Goal: Book appointment/travel/reservation

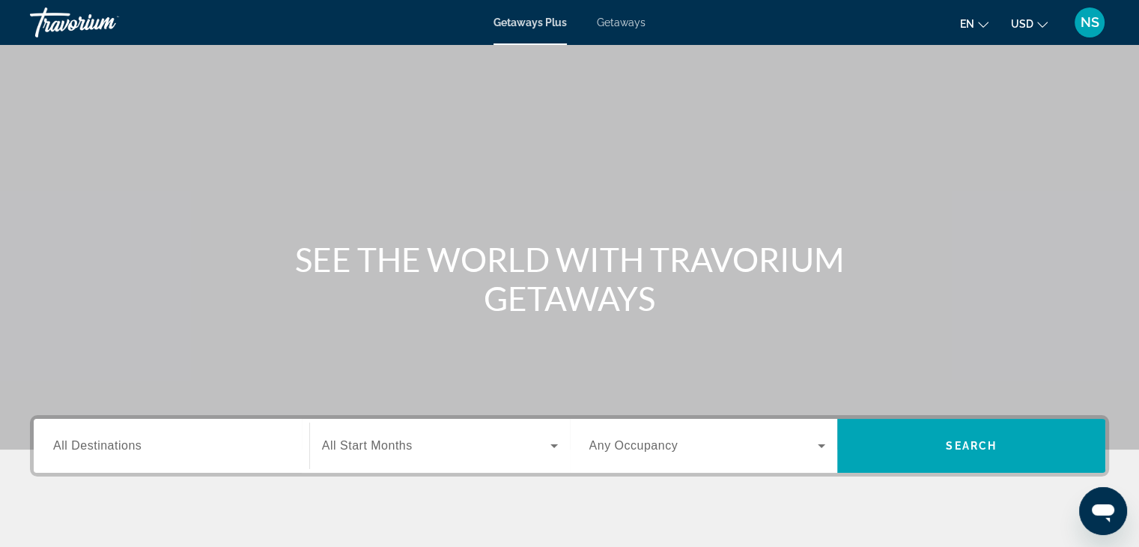
click at [62, 446] on span "All Destinations" at bounding box center [97, 445] width 88 height 13
click at [62, 446] on input "Destination All Destinations" at bounding box center [171, 446] width 237 height 18
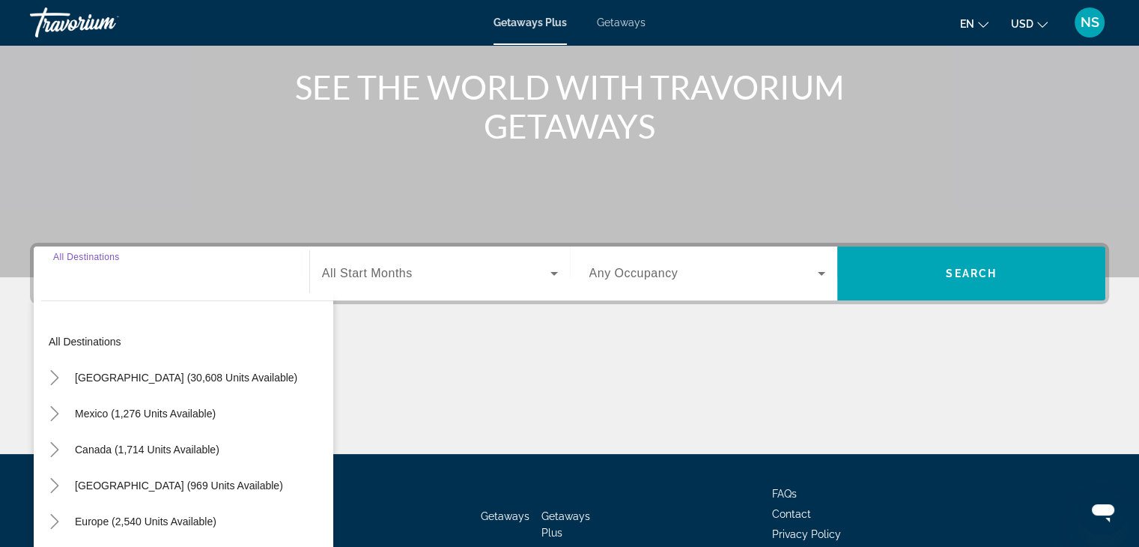
scroll to position [263, 0]
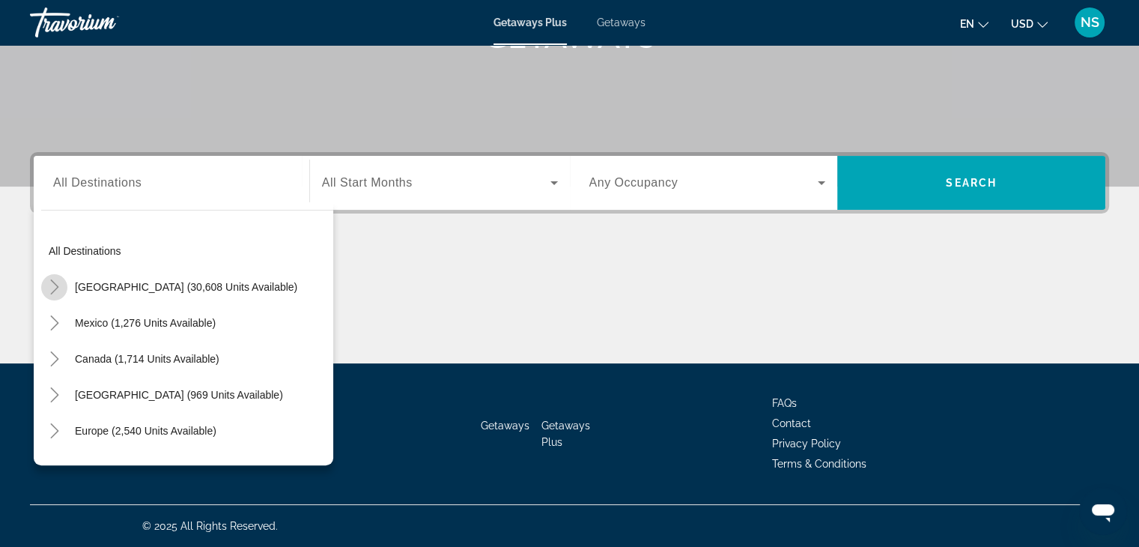
click at [52, 288] on icon "Toggle United States (30,608 units available)" at bounding box center [54, 286] width 15 height 15
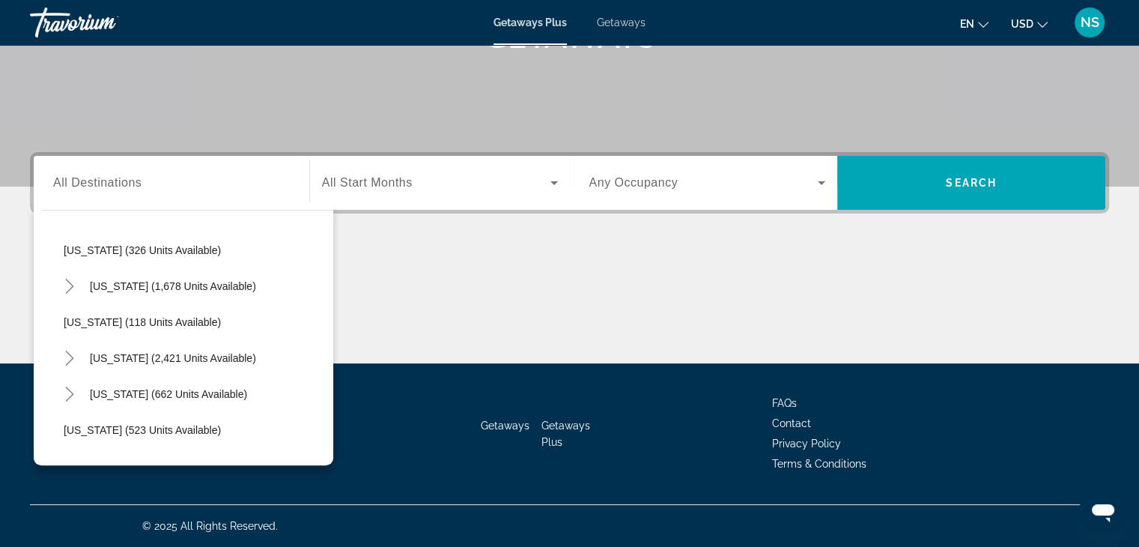
scroll to position [662, 0]
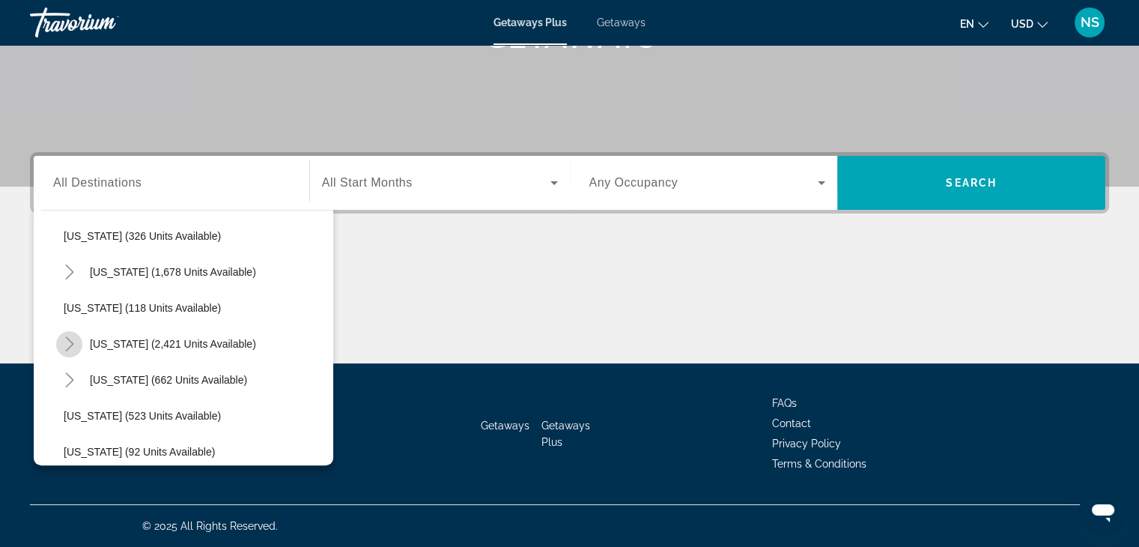
click at [69, 339] on icon "Toggle Nevada (2,421 units available)" at bounding box center [69, 343] width 8 height 15
click at [69, 339] on icon "Toggle Nevada (2,421 units available)" at bounding box center [69, 343] width 15 height 15
click at [70, 339] on icon "Toggle Nevada (2,421 units available)" at bounding box center [69, 343] width 8 height 15
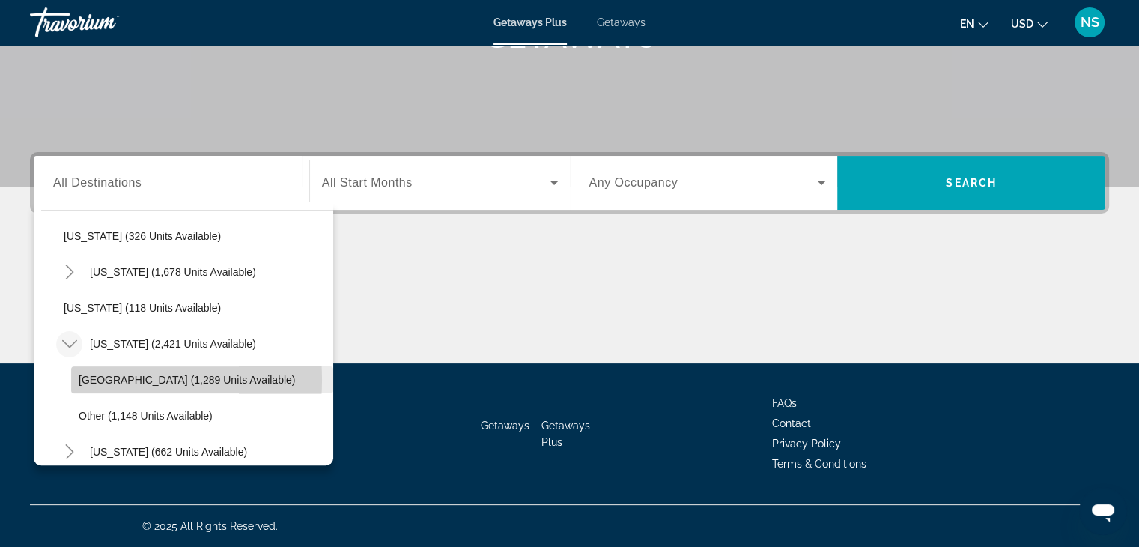
click at [90, 378] on span "[GEOGRAPHIC_DATA] (1,289 units available)" at bounding box center [187, 380] width 216 height 12
type input "**********"
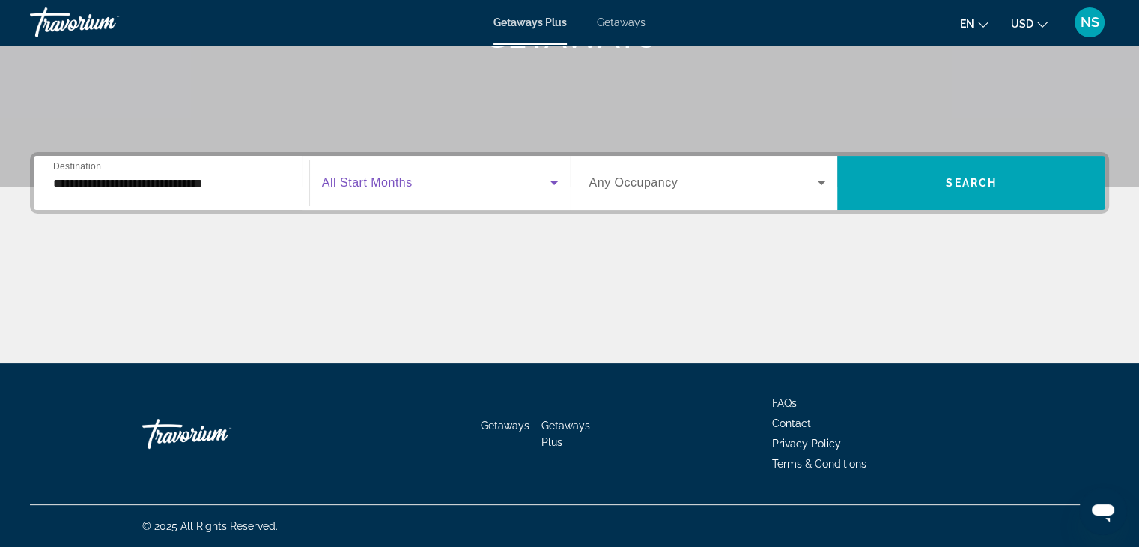
click at [551, 180] on icon "Search widget" at bounding box center [554, 183] width 18 height 18
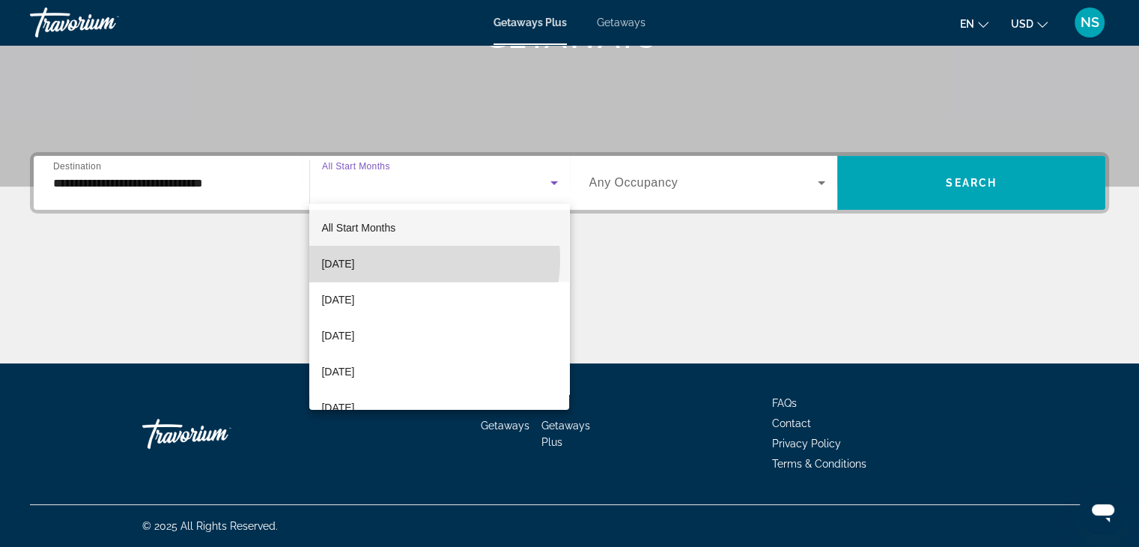
click at [420, 259] on mat-option "[DATE]" at bounding box center [439, 264] width 260 height 36
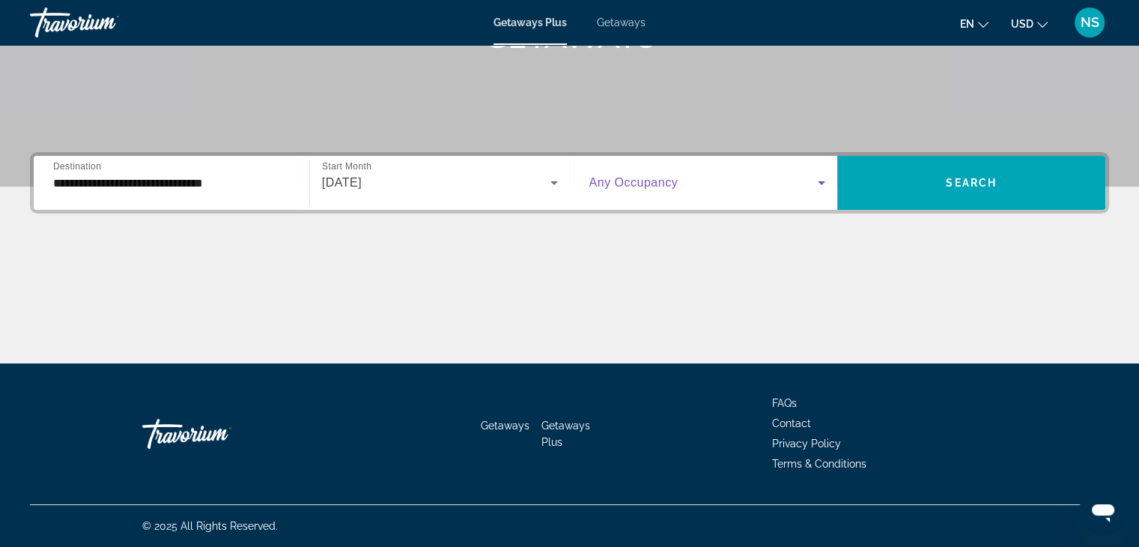
click at [821, 180] on icon "Search widget" at bounding box center [822, 183] width 18 height 18
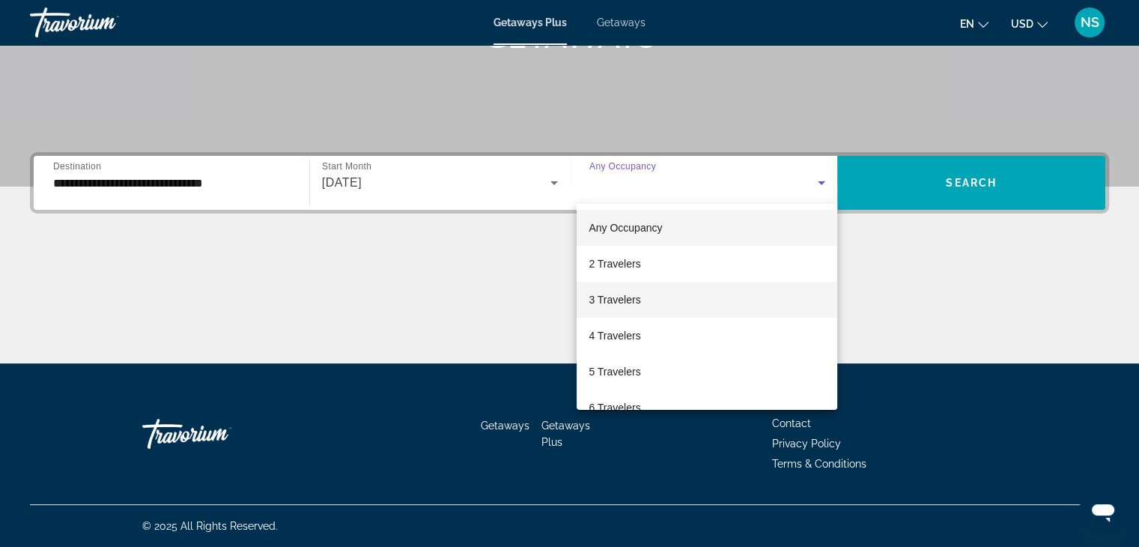
click at [643, 297] on mat-option "3 Travelers" at bounding box center [707, 300] width 261 height 36
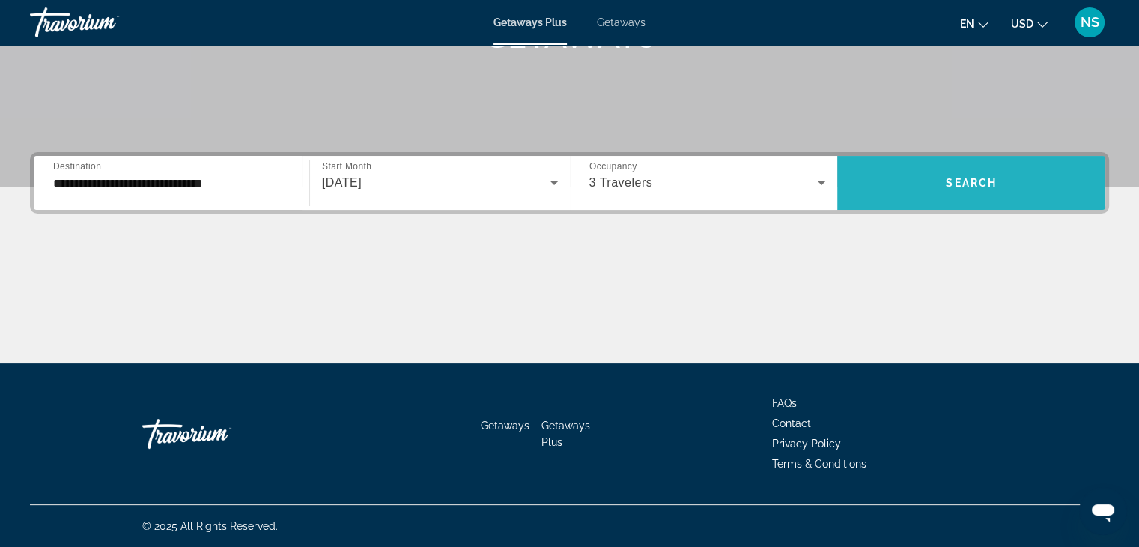
click at [965, 192] on span "Search widget" at bounding box center [971, 183] width 268 height 36
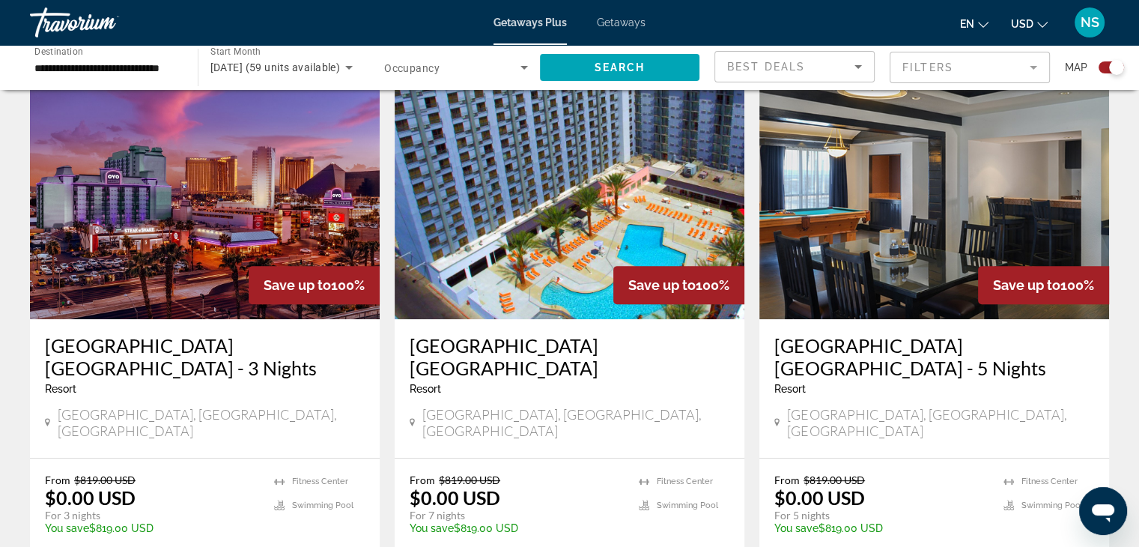
scroll to position [549, 0]
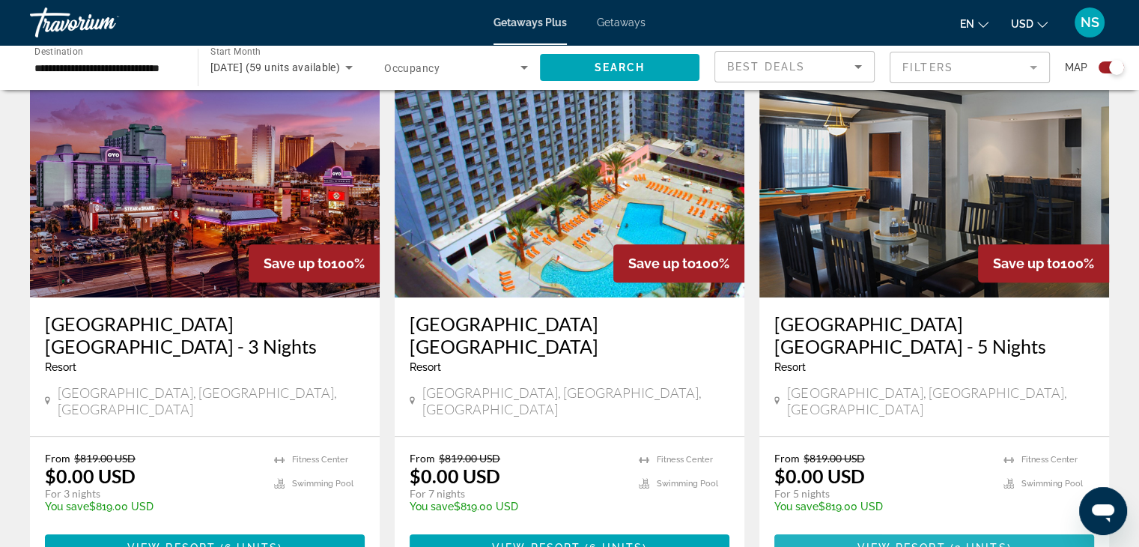
click at [893, 541] on span "View Resort" at bounding box center [901, 547] width 88 height 12
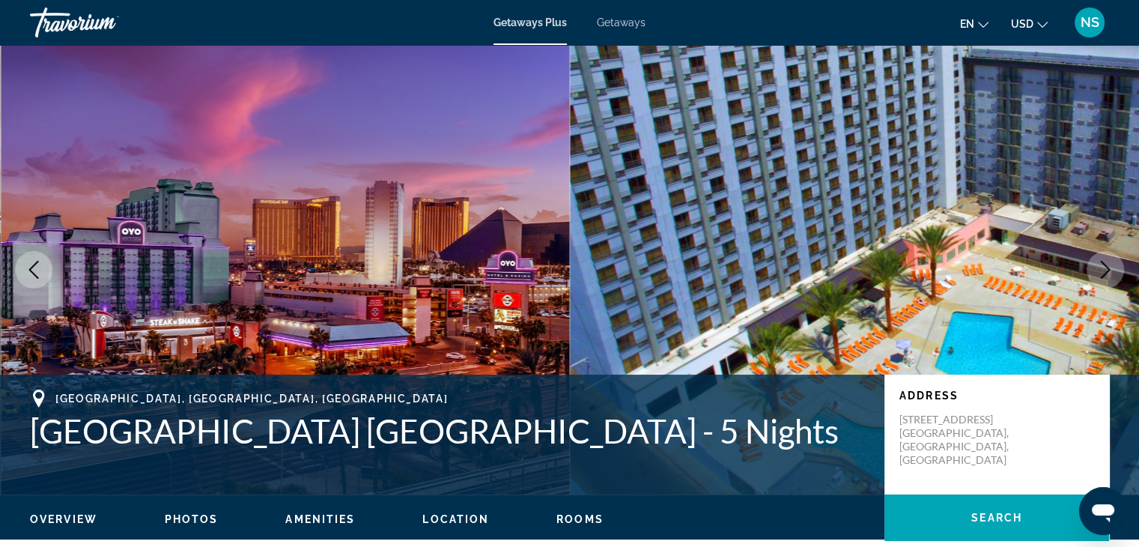
click at [1111, 262] on icon "Next image" at bounding box center [1105, 270] width 18 height 18
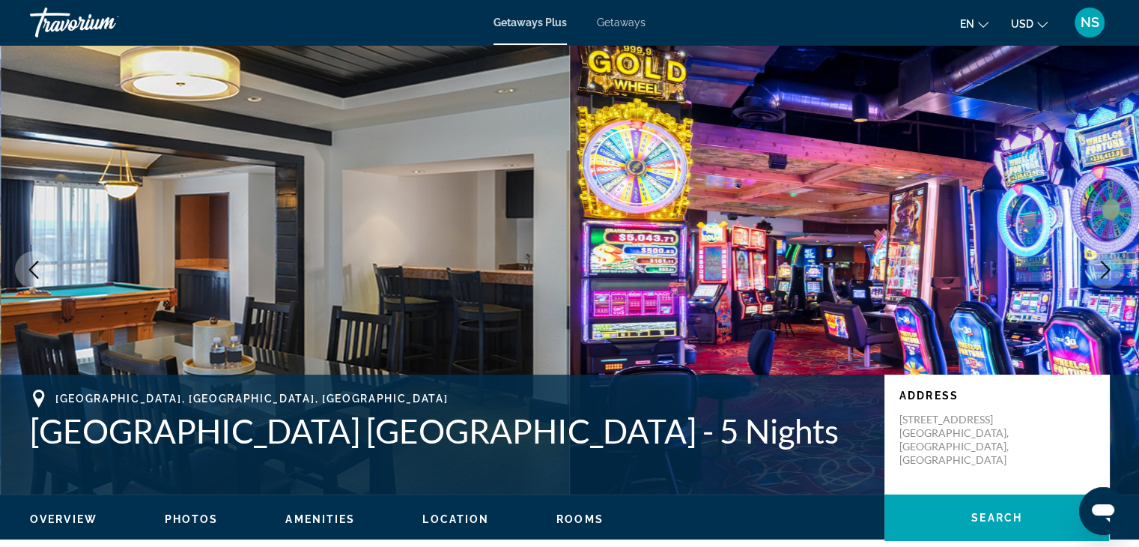
click at [1111, 262] on icon "Next image" at bounding box center [1105, 270] width 18 height 18
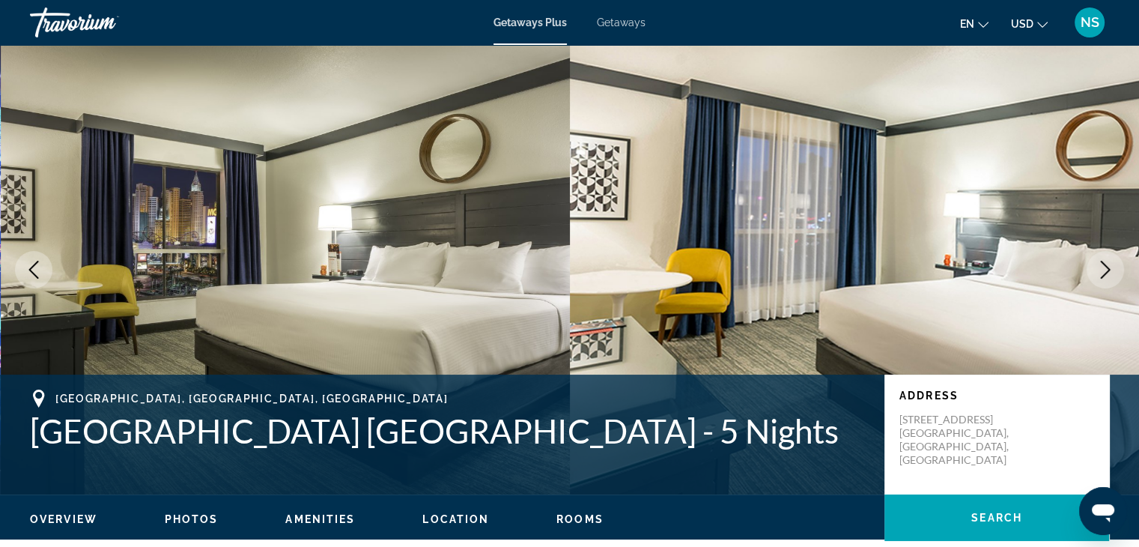
click at [1111, 262] on icon "Next image" at bounding box center [1105, 270] width 18 height 18
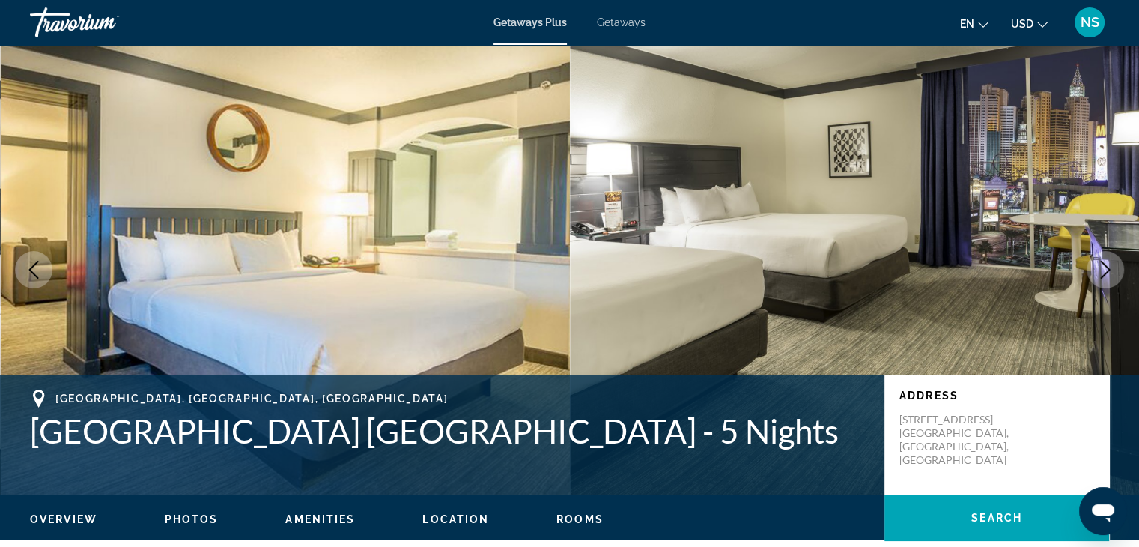
click at [1111, 262] on icon "Next image" at bounding box center [1105, 270] width 18 height 18
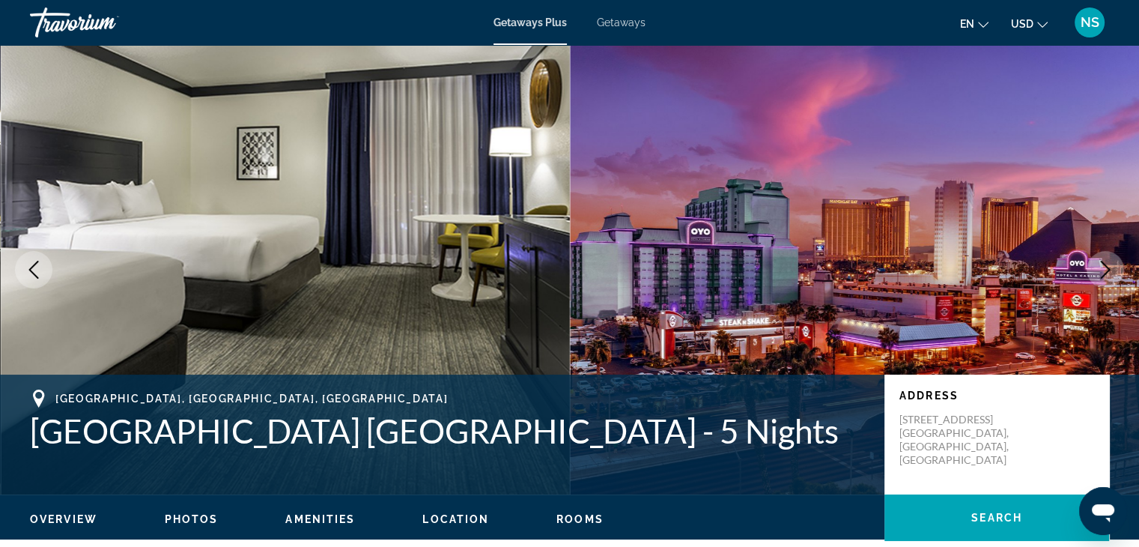
click at [1111, 262] on icon "Next image" at bounding box center [1105, 270] width 18 height 18
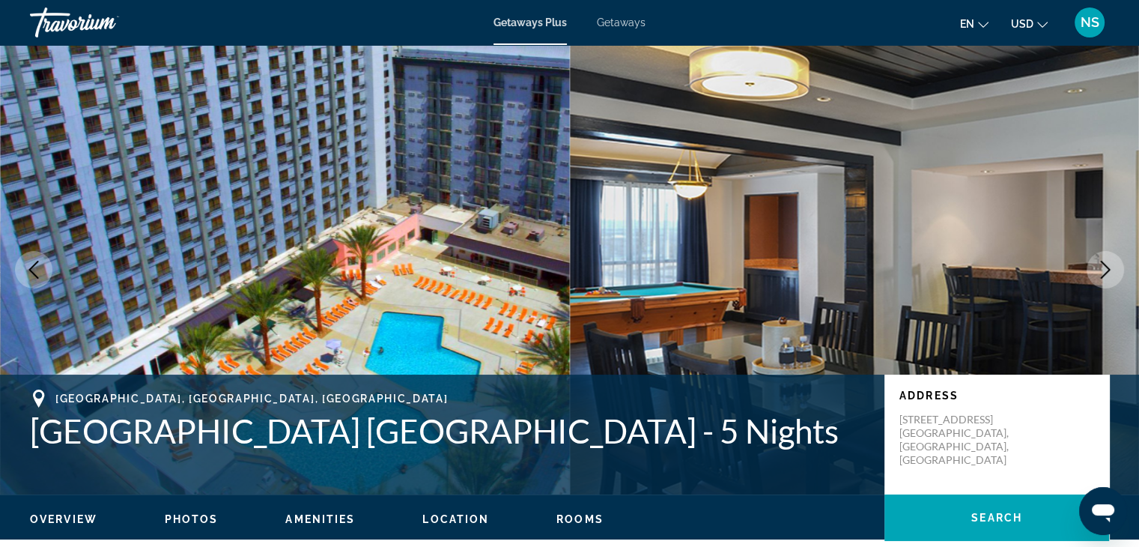
click at [1111, 262] on icon "Next image" at bounding box center [1105, 270] width 18 height 18
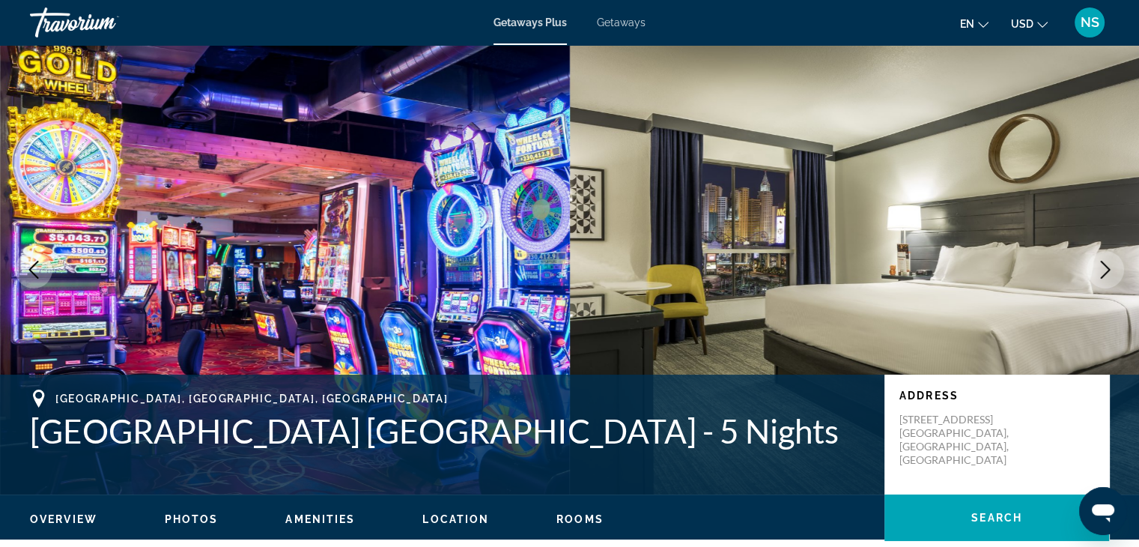
click at [1111, 262] on icon "Next image" at bounding box center [1105, 270] width 18 height 18
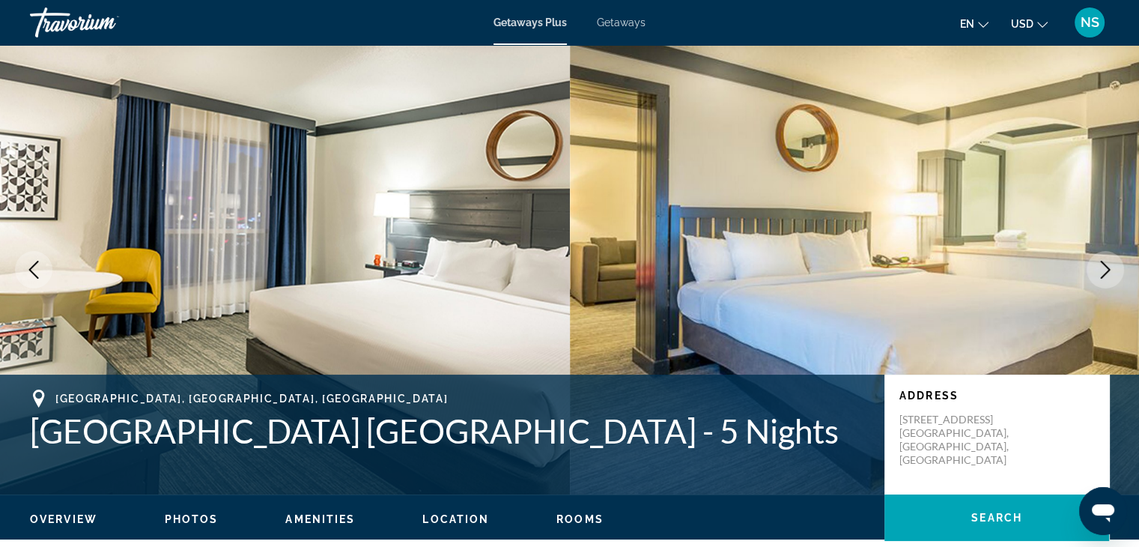
click at [1111, 262] on icon "Next image" at bounding box center [1105, 270] width 18 height 18
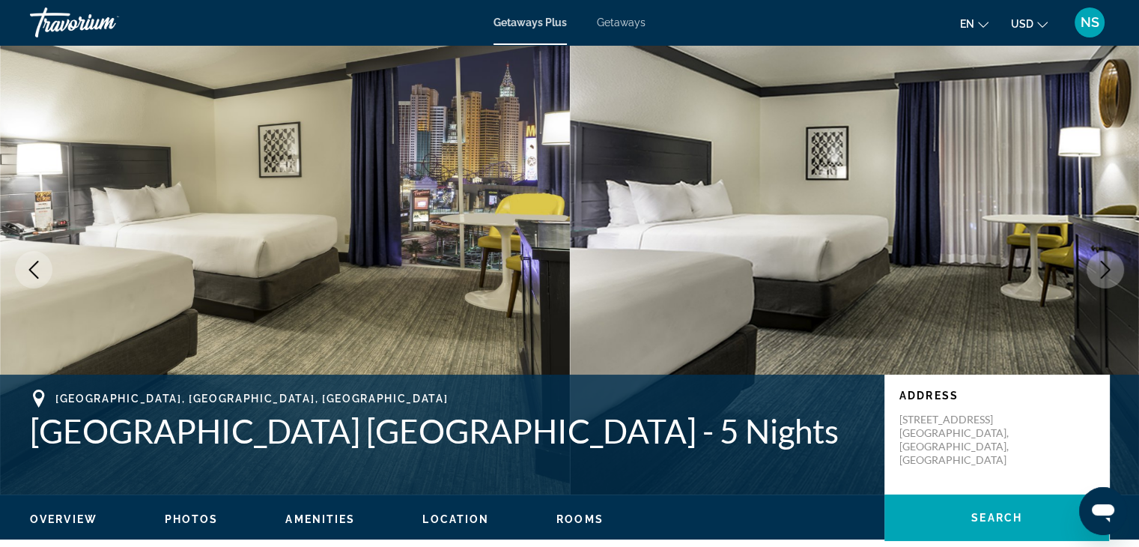
click at [1111, 262] on icon "Next image" at bounding box center [1105, 270] width 18 height 18
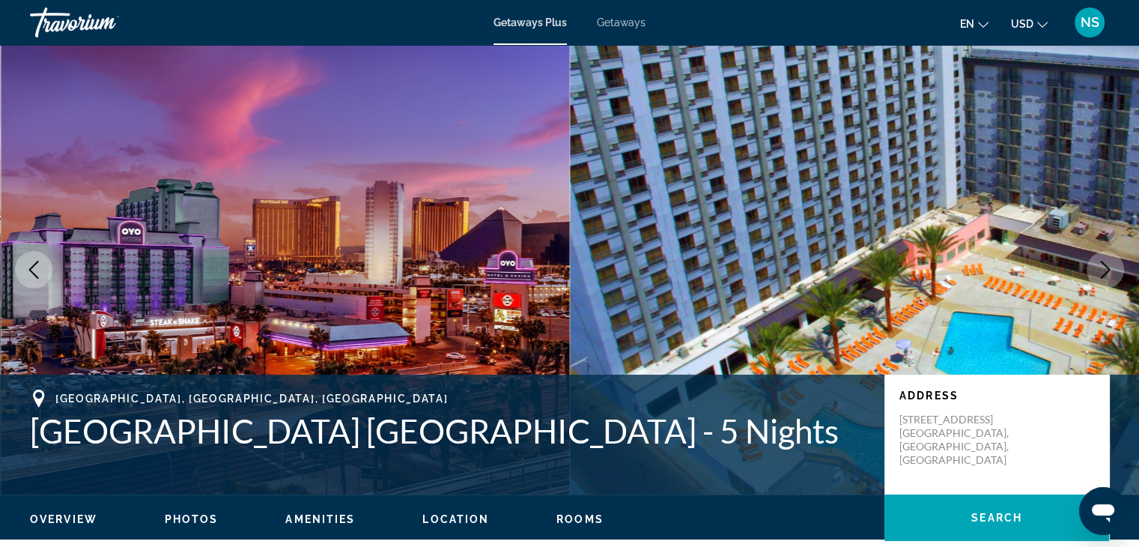
click at [1111, 262] on icon "Next image" at bounding box center [1105, 270] width 18 height 18
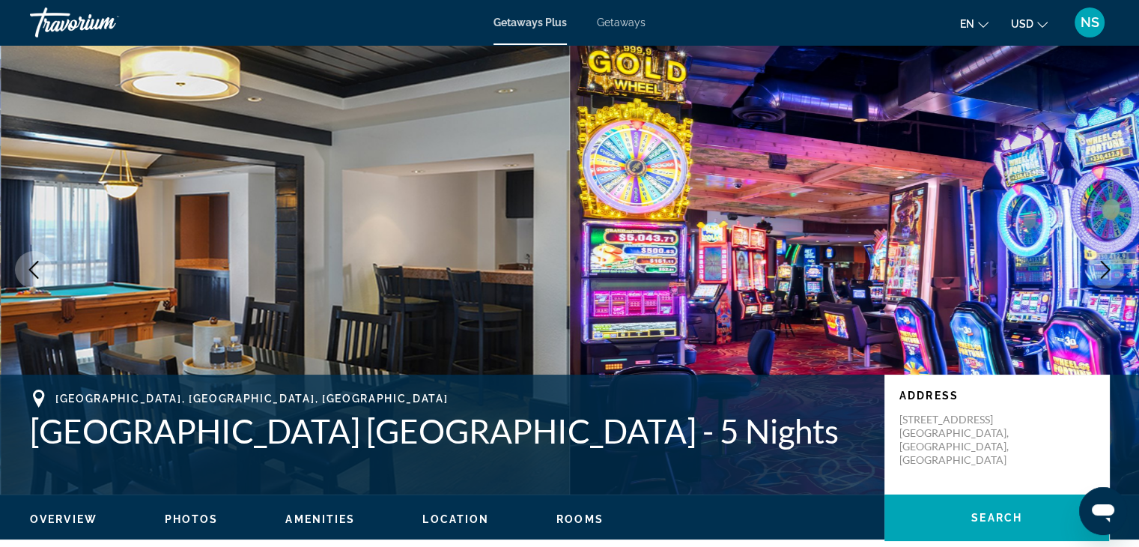
click at [1111, 262] on icon "Next image" at bounding box center [1105, 270] width 18 height 18
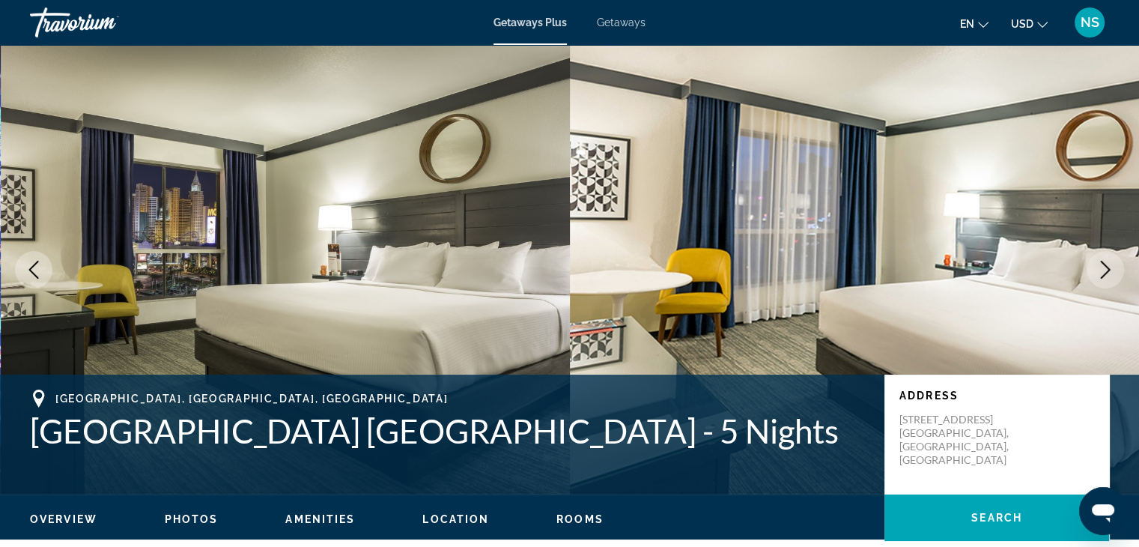
click at [1111, 262] on icon "Next image" at bounding box center [1105, 270] width 18 height 18
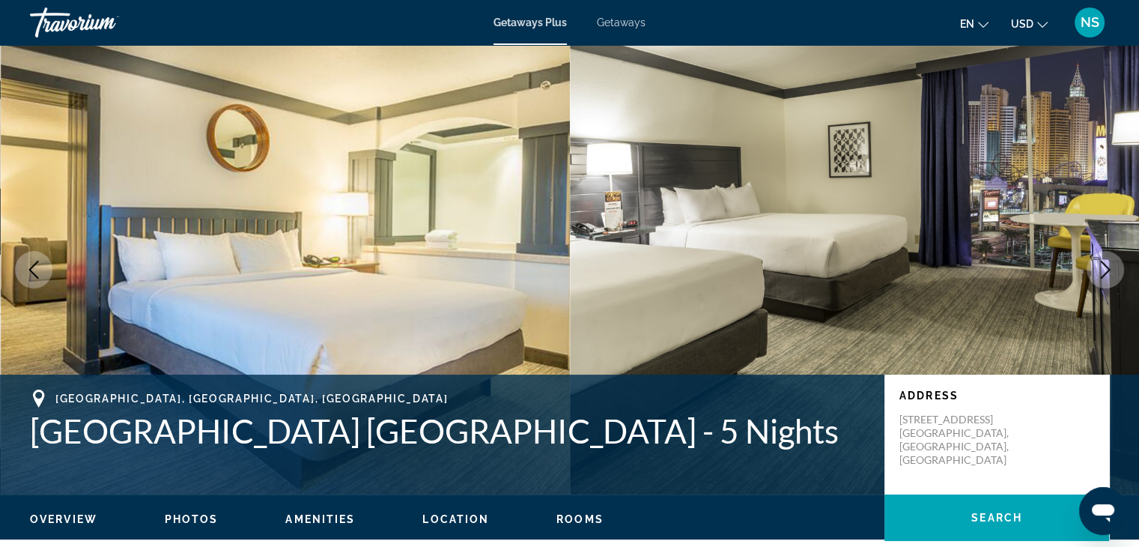
click at [1111, 262] on icon "Next image" at bounding box center [1105, 270] width 18 height 18
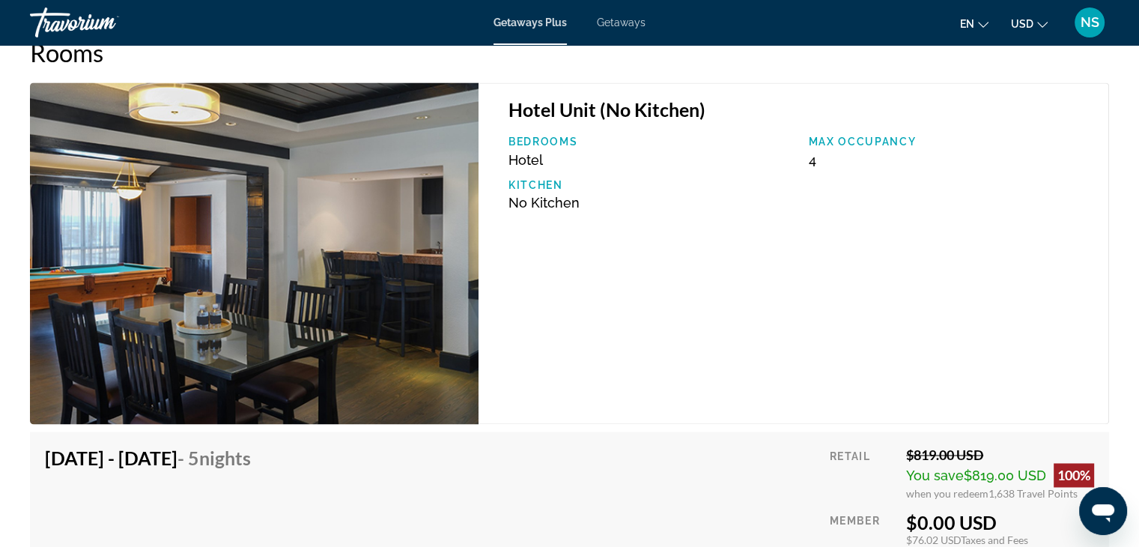
scroll to position [2238, 0]
